Goal: Information Seeking & Learning: Learn about a topic

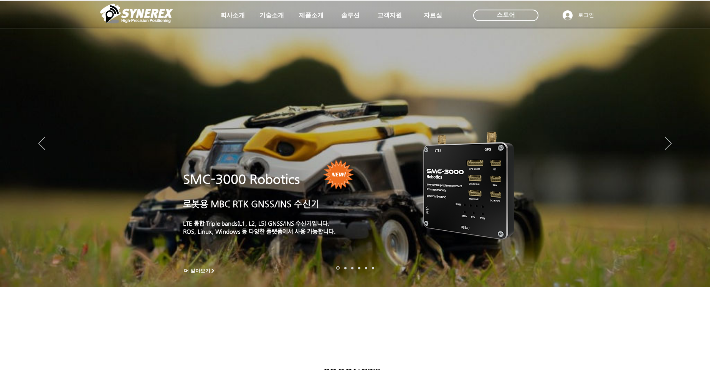
click at [312, 13] on span "제품소개" at bounding box center [311, 16] width 25 height 8
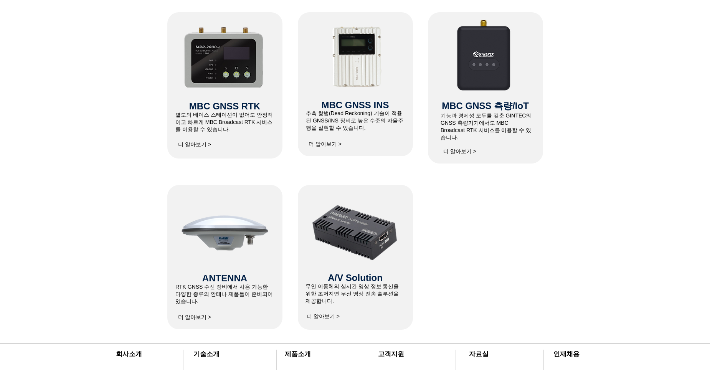
scroll to position [358, 0]
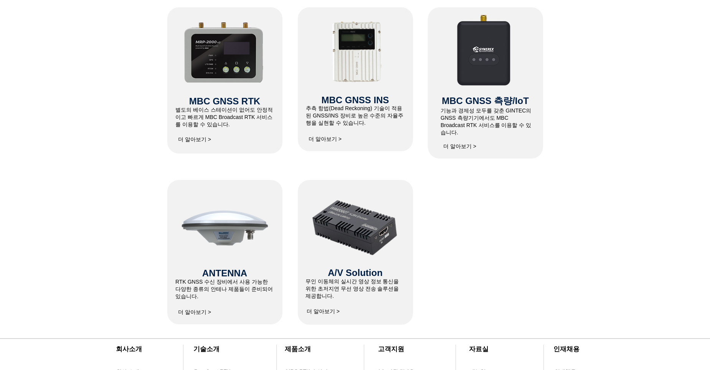
click at [187, 312] on span "더 알아보기 >" at bounding box center [194, 312] width 33 height 7
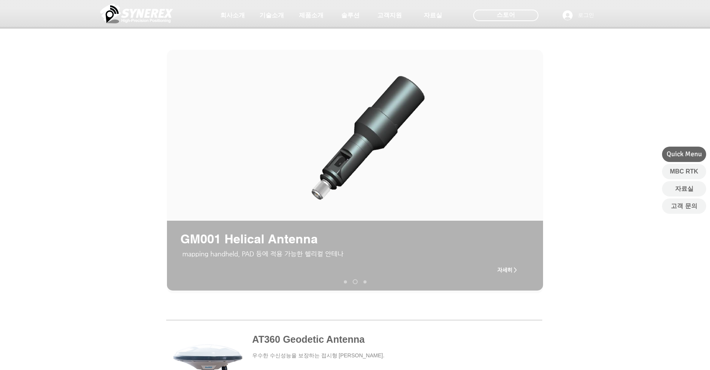
click at [342, 282] on nav "슬라이드" at bounding box center [355, 281] width 28 height 5
click at [346, 282] on link "AT340 Geodetic Antenna" at bounding box center [345, 281] width 3 height 3
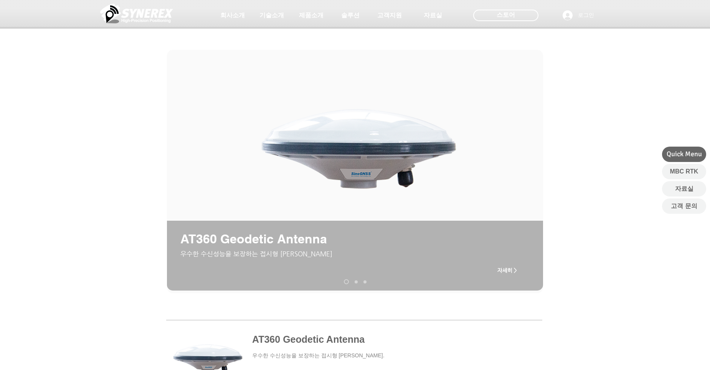
click at [313, 343] on span at bounding box center [354, 358] width 376 height 71
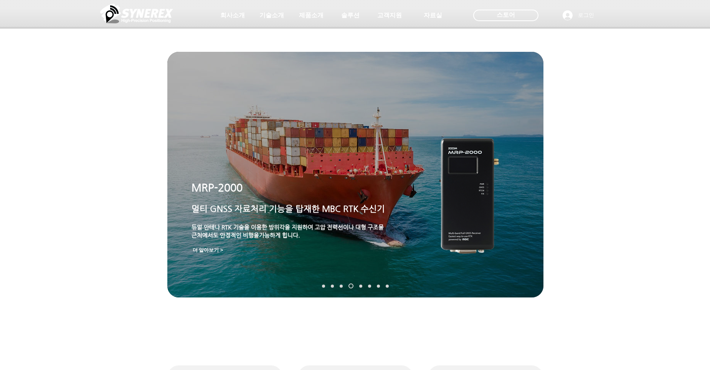
click at [331, 282] on img "슬라이드쇼" at bounding box center [355, 175] width 376 height 246
click at [340, 285] on link "MGI-2000" at bounding box center [341, 285] width 3 height 3
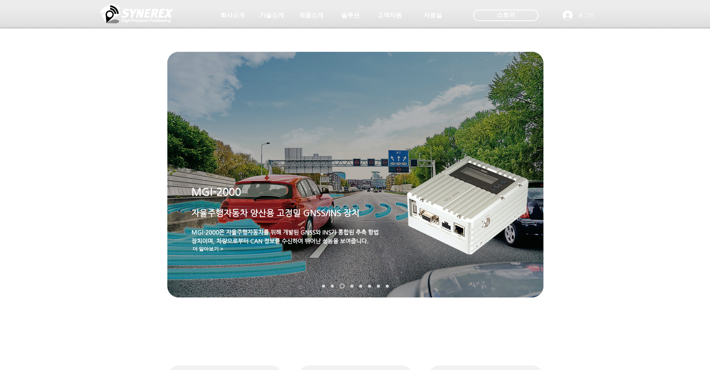
click at [334, 285] on nav "슬라이드" at bounding box center [355, 286] width 73 height 5
click at [331, 285] on link "SynRTK" at bounding box center [332, 285] width 3 height 3
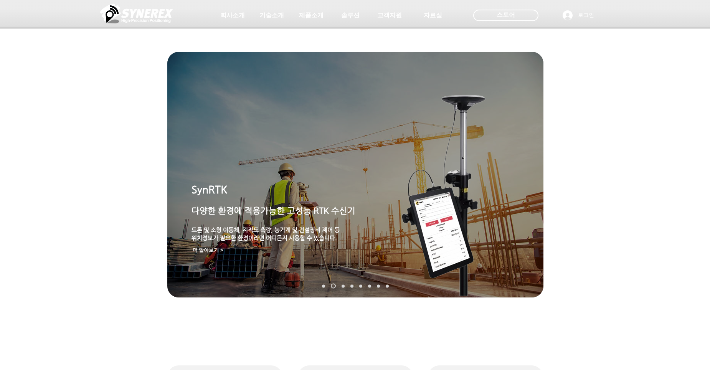
click at [325, 242] on img "슬라이드쇼" at bounding box center [355, 175] width 376 height 246
click at [433, 241] on img "슬라이드쇼" at bounding box center [445, 196] width 167 height 220
click at [433, 242] on img "슬라이드쇼" at bounding box center [445, 196] width 167 height 220
click at [433, 243] on img "슬라이드쇼" at bounding box center [445, 196] width 167 height 220
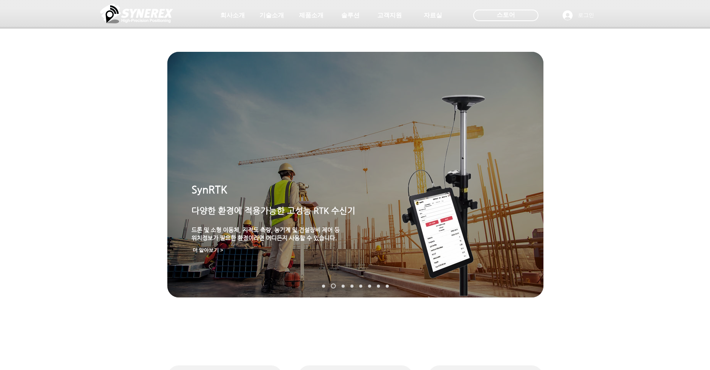
click at [433, 243] on img "슬라이드쇼" at bounding box center [445, 196] width 167 height 220
click at [229, 211] on span "다양한 환경에 적용가능한 고성능 RTK 수신기" at bounding box center [273, 211] width 164 height 10
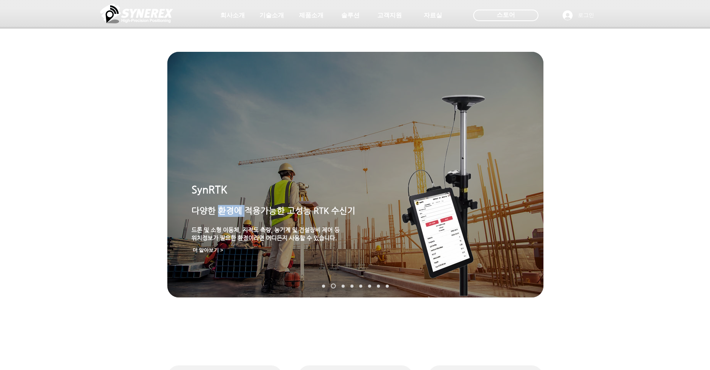
click at [229, 211] on span "다양한 환경에 적용가능한 고성능 RTK 수신기" at bounding box center [273, 211] width 164 height 10
drag, startPoint x: 229, startPoint y: 211, endPoint x: 199, endPoint y: 248, distance: 47.8
click at [199, 248] on span "더 알아보기 >" at bounding box center [208, 250] width 31 height 7
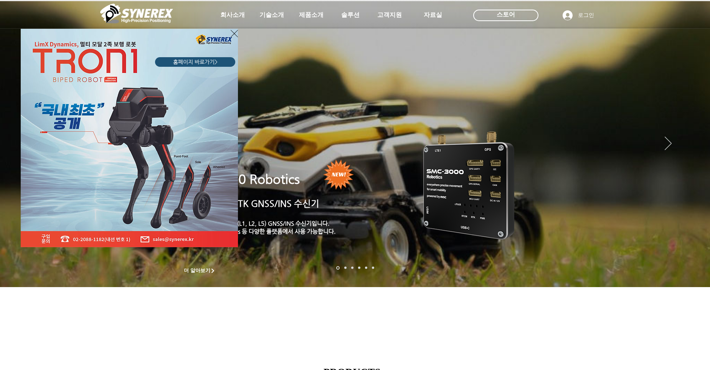
click at [233, 35] on icon "사이트로 돌아가기" at bounding box center [234, 34] width 7 height 10
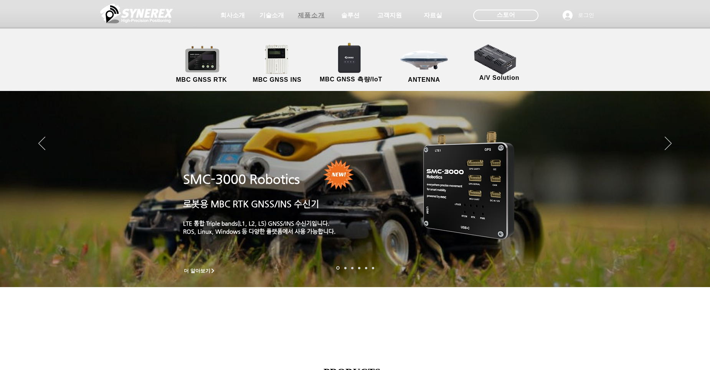
click at [306, 20] on span "제품소개" at bounding box center [311, 15] width 38 height 15
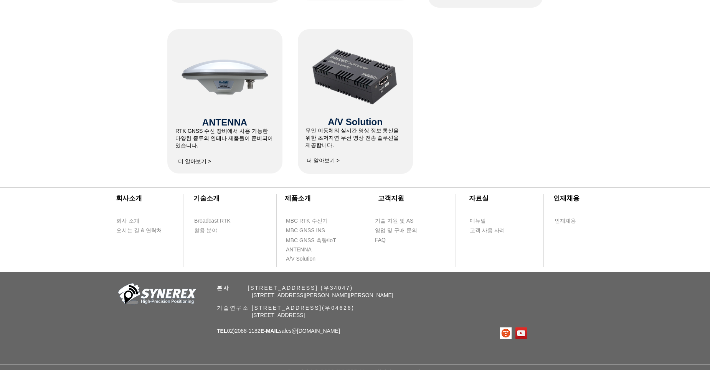
scroll to position [515, 0]
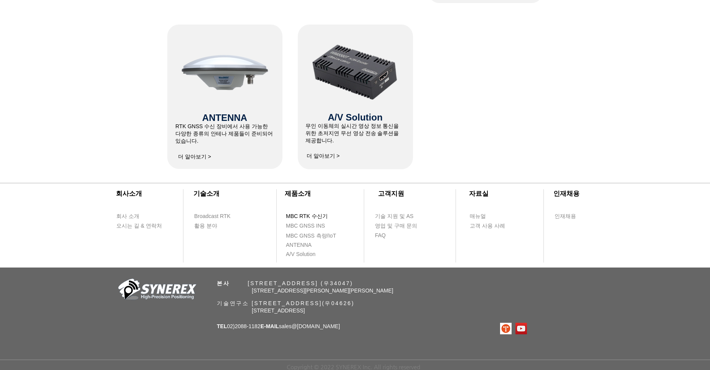
click at [322, 214] on span "MBC RTK 수신기" at bounding box center [307, 217] width 42 height 8
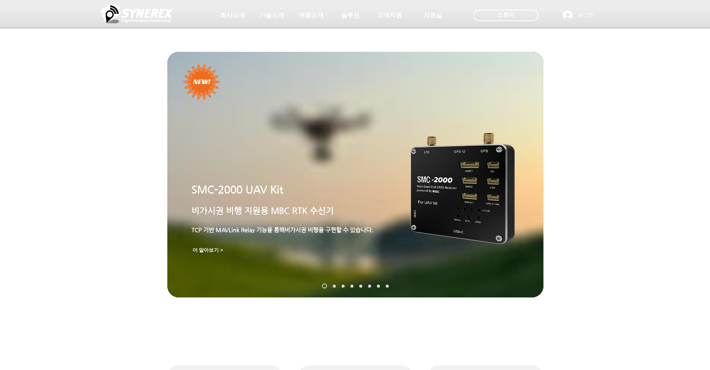
scroll to position [515, 0]
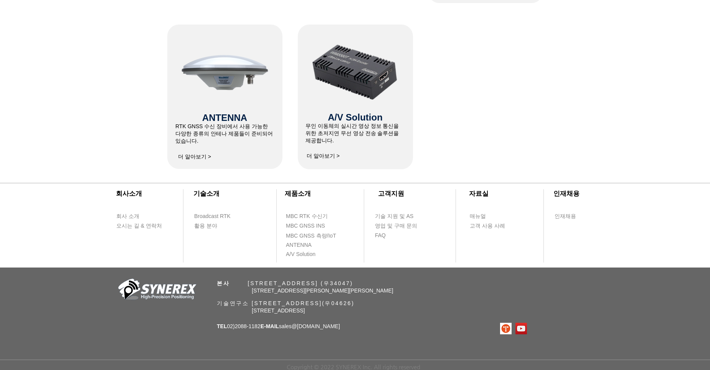
click at [569, 139] on div at bounding box center [355, 5] width 710 height 327
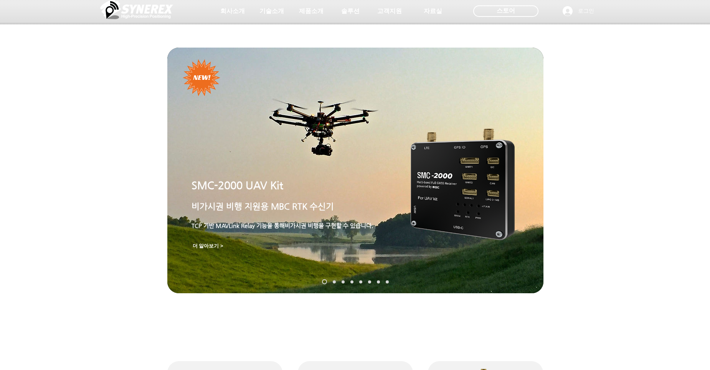
scroll to position [0, 0]
